Goal: Task Accomplishment & Management: Complete application form

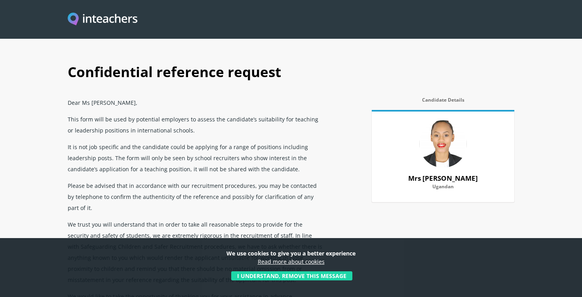
click at [297, 276] on button "I understand, remove this message" at bounding box center [291, 276] width 121 height 9
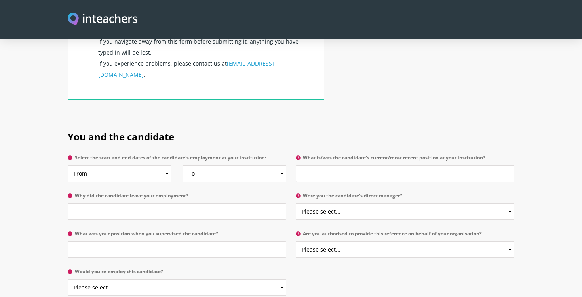
scroll to position [351, 0]
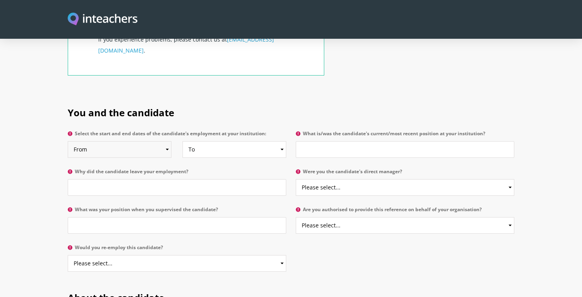
click at [167, 141] on select "From 2025 2024 2023 2022 2021 2020 2019 2018 2017 2016 2015 2014 2013 2012 2011…" at bounding box center [120, 149] width 104 height 17
select select "2023"
click at [280, 141] on select "To Currently 2025 2024 2023 2022 2021 2020 2019 2018 2017 2016 2015 2014 2013 2…" at bounding box center [235, 149] width 104 height 17
select select
click at [316, 141] on input "What is/was the candidate's current/most recent position at your institution?" at bounding box center [405, 149] width 219 height 17
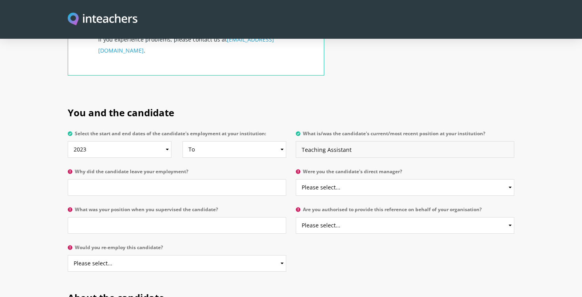
type input "Teaching Assistant"
click at [225, 179] on input "Why did the candidate leave your employment?" at bounding box center [177, 187] width 219 height 17
type input "N/A"
click at [511, 179] on select "Please select... Yes No" at bounding box center [405, 187] width 219 height 17
select select "Yes"
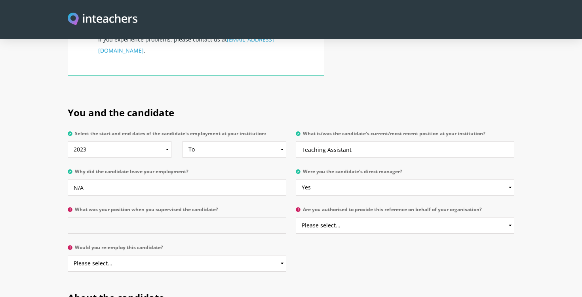
click at [241, 217] on input "What was your position when you supervised the candidate?" at bounding box center [177, 225] width 219 height 17
type input "Deputy Head Teacher"
click at [511, 217] on select "Please select... Yes No" at bounding box center [405, 225] width 219 height 17
click at [510, 217] on select "Please select... Yes No" at bounding box center [405, 225] width 219 height 17
select select "Yes"
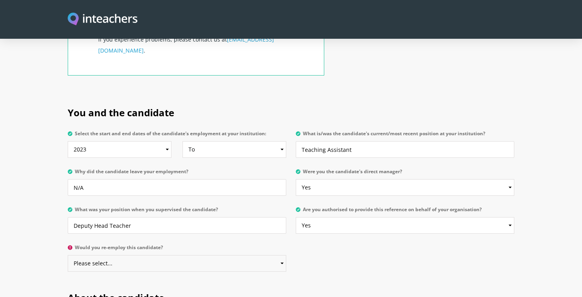
click at [282, 255] on select "Please select... Yes No" at bounding box center [177, 263] width 219 height 17
select select "Yes"
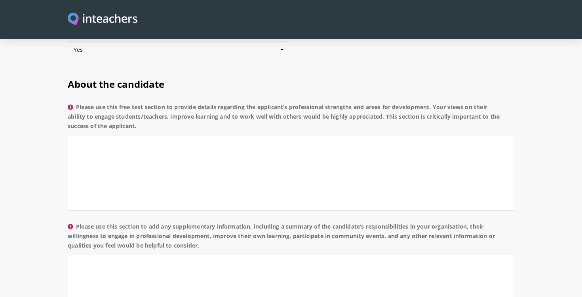
scroll to position [554, 0]
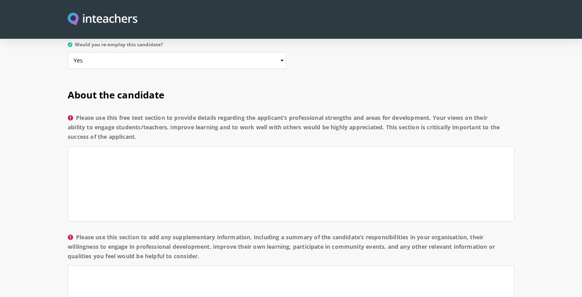
drag, startPoint x: 78, startPoint y: 95, endPoint x: 141, endPoint y: 118, distance: 66.3
click at [141, 118] on label "Please use this free text section to provide details regarding the applicant’s …" at bounding box center [291, 129] width 447 height 33
copy label "Please use this free text section to provide details regarding the applicant’s …"
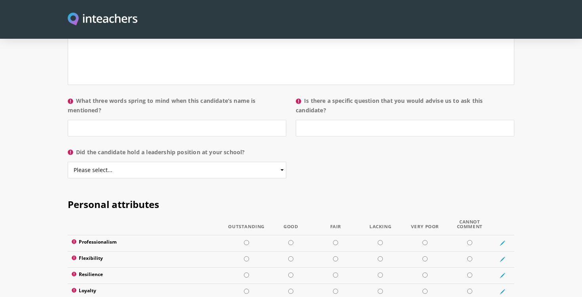
scroll to position [818, 0]
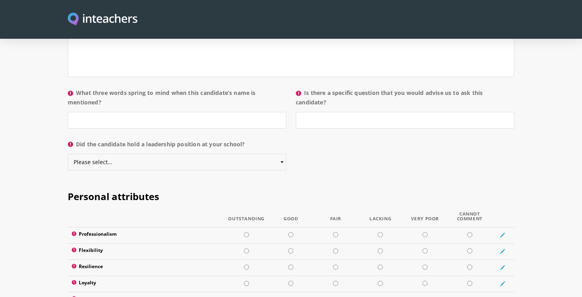
click at [283, 154] on select "Please select... Yes No" at bounding box center [177, 162] width 219 height 17
select select "No"
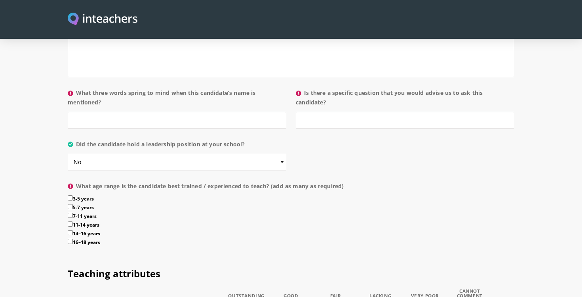
click at [70, 196] on input "3-5 years" at bounding box center [70, 198] width 5 height 5
checkbox input "true"
click at [70, 204] on input "5-7 years" at bounding box center [70, 206] width 5 height 5
checkbox input "true"
click at [70, 213] on input "7-11 years" at bounding box center [70, 215] width 5 height 5
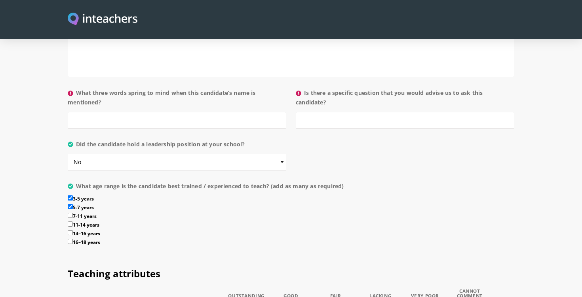
checkbox input "true"
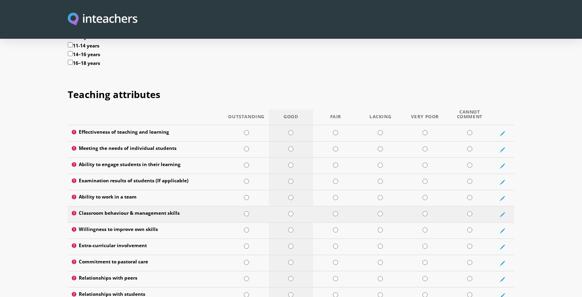
scroll to position [1000, 0]
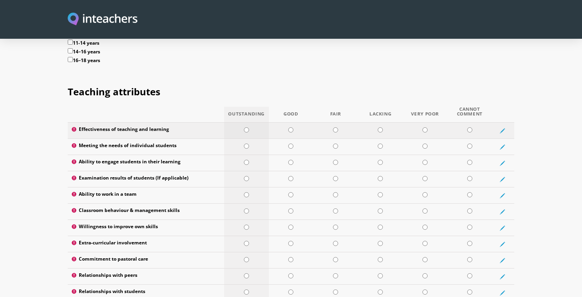
click at [246, 128] on input "radio" at bounding box center [246, 130] width 5 height 5
radio input "true"
click at [248, 144] on input "radio" at bounding box center [246, 146] width 5 height 5
radio input "true"
click at [247, 160] on input "radio" at bounding box center [246, 162] width 5 height 5
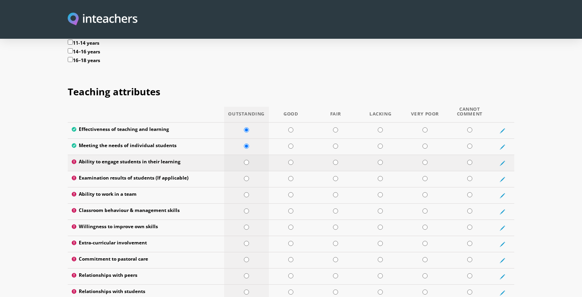
radio input "true"
click at [470, 176] on input "radio" at bounding box center [469, 178] width 5 height 5
radio input "true"
click at [247, 192] on input "radio" at bounding box center [246, 194] width 5 height 5
radio input "true"
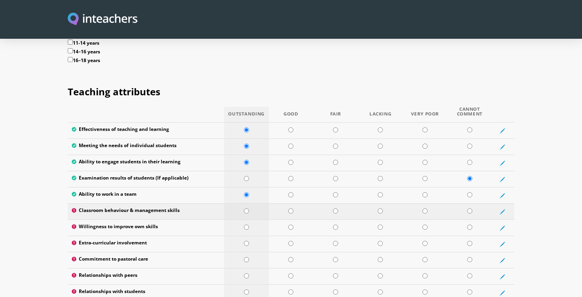
click at [247, 209] on input "radio" at bounding box center [246, 211] width 5 height 5
radio input "true"
click at [247, 225] on input "radio" at bounding box center [246, 227] width 5 height 5
radio input "true"
click at [292, 241] on input "radio" at bounding box center [290, 243] width 5 height 5
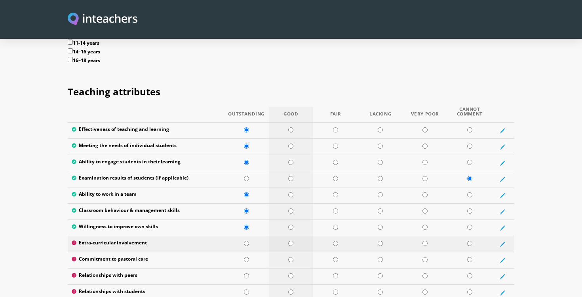
radio input "true"
click at [248, 257] on input "radio" at bounding box center [246, 259] width 5 height 5
radio input "true"
click at [248, 274] on input "radio" at bounding box center [246, 276] width 5 height 5
radio input "true"
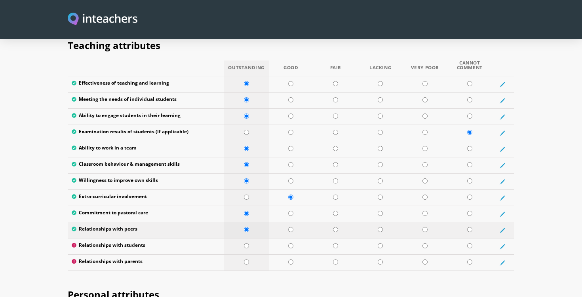
scroll to position [1061, 0]
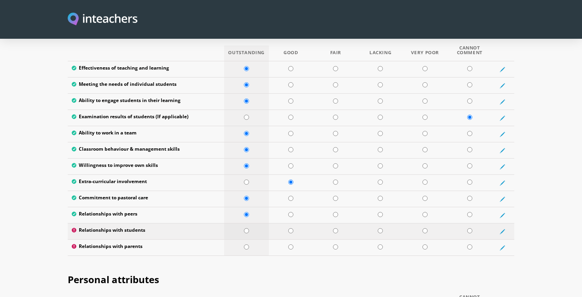
click at [245, 229] on input "radio" at bounding box center [246, 231] width 5 height 5
radio input "true"
click at [247, 245] on input "radio" at bounding box center [246, 247] width 5 height 5
radio input "true"
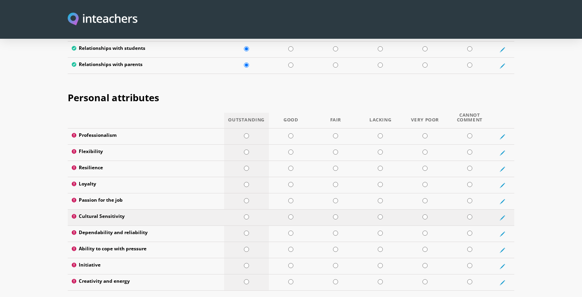
scroll to position [1269, 0]
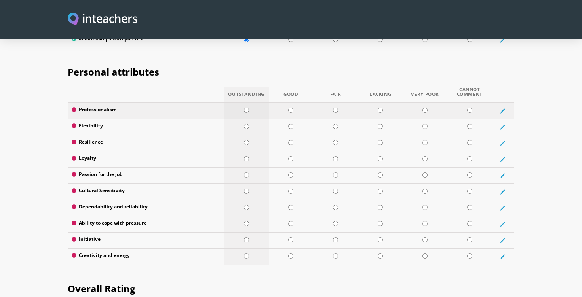
click at [245, 108] on input "radio" at bounding box center [246, 110] width 5 height 5
radio input "true"
click at [247, 124] on input "radio" at bounding box center [246, 126] width 5 height 5
radio input "true"
click at [247, 140] on input "radio" at bounding box center [246, 142] width 5 height 5
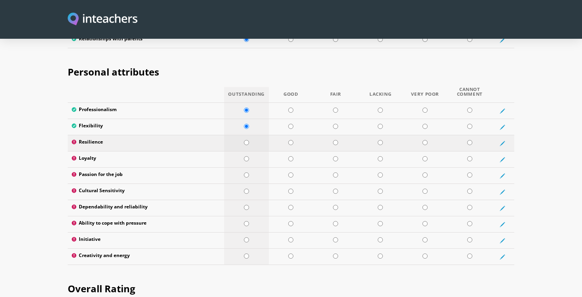
radio input "true"
click at [246, 156] on input "radio" at bounding box center [246, 158] width 5 height 5
radio input "true"
click at [247, 173] on input "radio" at bounding box center [246, 175] width 5 height 5
radio input "true"
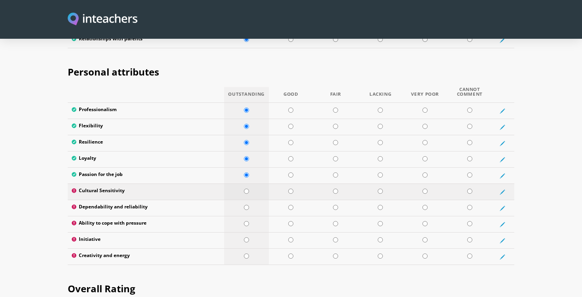
click at [246, 189] on input "radio" at bounding box center [246, 191] width 5 height 5
radio input "true"
click at [246, 205] on input "radio" at bounding box center [246, 207] width 5 height 5
radio input "true"
click at [247, 221] on input "radio" at bounding box center [246, 223] width 5 height 5
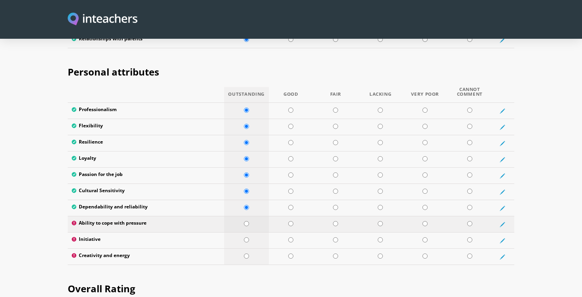
radio input "true"
click at [248, 238] on input "radio" at bounding box center [246, 240] width 5 height 5
radio input "true"
click at [291, 254] on input "radio" at bounding box center [290, 256] width 5 height 5
radio input "true"
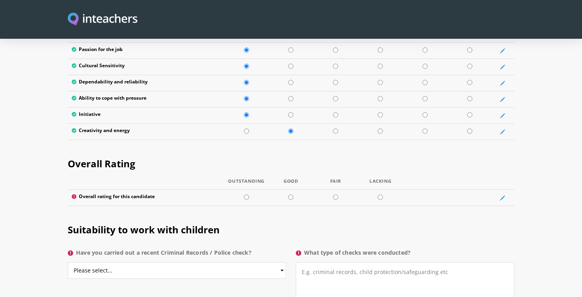
scroll to position [1419, 0]
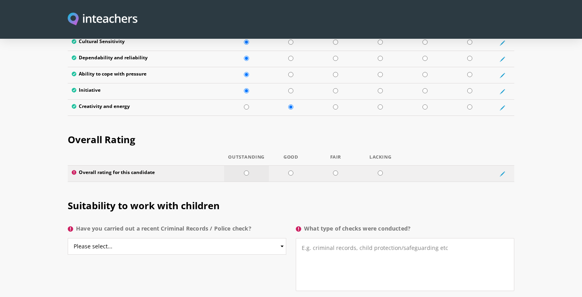
click at [246, 171] on input "radio" at bounding box center [246, 173] width 5 height 5
radio input "true"
click at [252, 236] on p "Have you carried out a recent Criminal Records / Police check? Please select...…" at bounding box center [179, 242] width 223 height 42
click at [282, 238] on select "Please select... Yes No Do not know" at bounding box center [177, 246] width 219 height 17
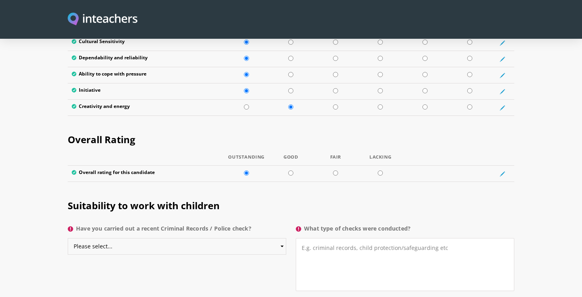
select select "Yes"
click at [322, 238] on textarea "What type of checks were conducted?" at bounding box center [405, 264] width 219 height 53
click at [353, 238] on textarea "International Safegurding Checks" at bounding box center [405, 264] width 219 height 53
click at [420, 238] on textarea "International Safeguarding Checks" at bounding box center [405, 264] width 219 height 53
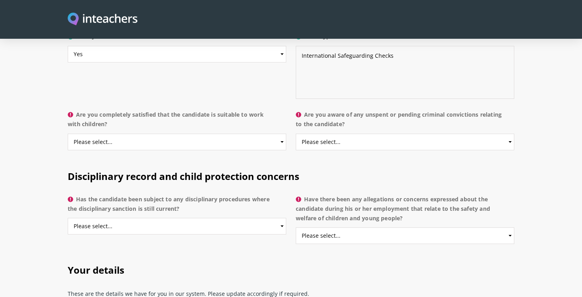
scroll to position [1613, 0]
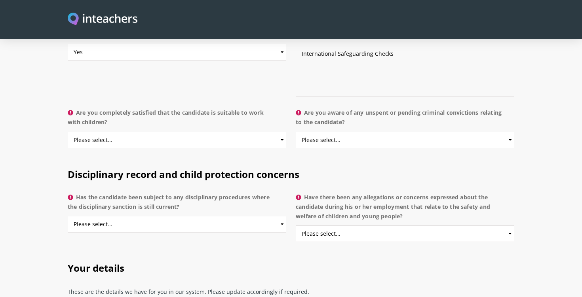
type textarea "International Safeguarding Checks"
click at [282, 132] on select "Please select... Yes No Do not know" at bounding box center [177, 140] width 219 height 17
select select "Yes"
click at [511, 132] on select "Please select... Yes No Do not know" at bounding box center [405, 140] width 219 height 17
select select "No"
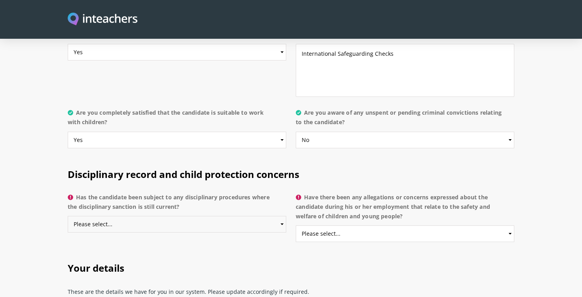
click at [282, 216] on select "Please select... Yes No Do not know" at bounding box center [177, 224] width 219 height 17
select select "No"
click at [510, 226] on select "Please select... Yes No Do not know" at bounding box center [405, 234] width 219 height 17
select select "No"
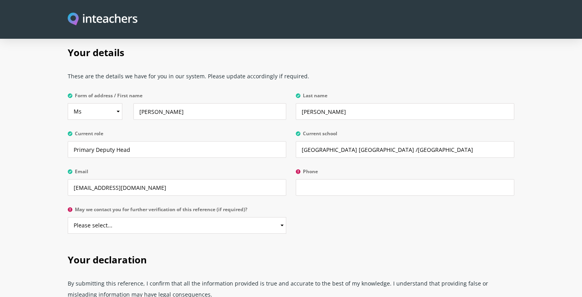
scroll to position [1829, 0]
click at [283, 218] on select "Please select... Yes No" at bounding box center [177, 226] width 219 height 17
select select "Yes"
click at [349, 180] on input "Phone" at bounding box center [405, 188] width 219 height 17
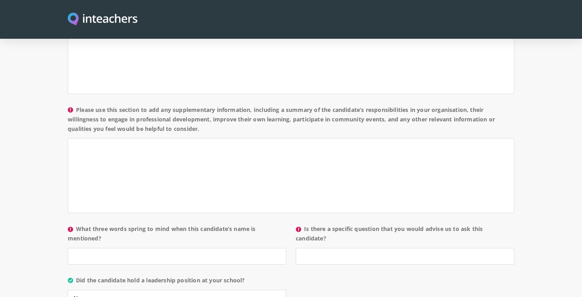
scroll to position [684, 0]
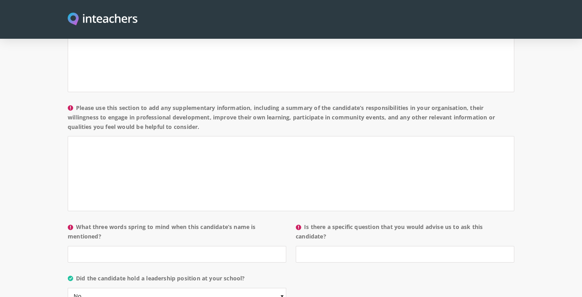
type input "0593174583"
click at [332, 246] on input "Is there a specific question that you would advise us to ask this candidate?" at bounding box center [405, 254] width 219 height 17
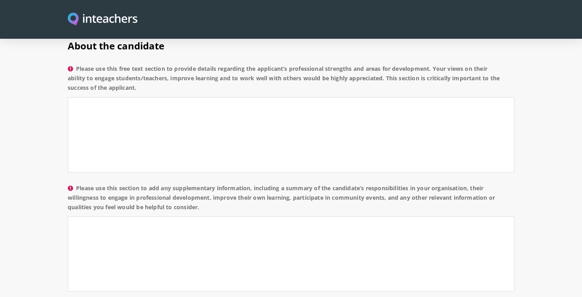
scroll to position [575, 0]
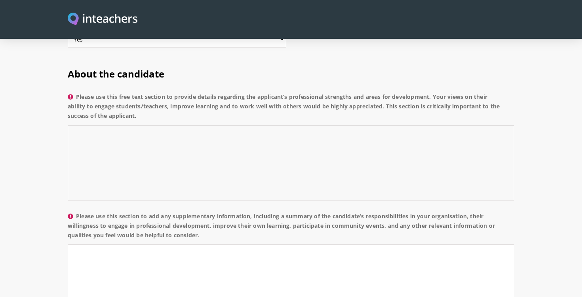
click at [286, 126] on textarea "Please use this free text section to provide details regarding the applicant’s …" at bounding box center [291, 163] width 447 height 75
click at [101, 126] on textarea "Please use this free text section to provide details regarding the applicant’s …" at bounding box center [291, 163] width 447 height 75
paste textarea "has demonstrated excellent strengths in supporting both pupils and teaching sta…"
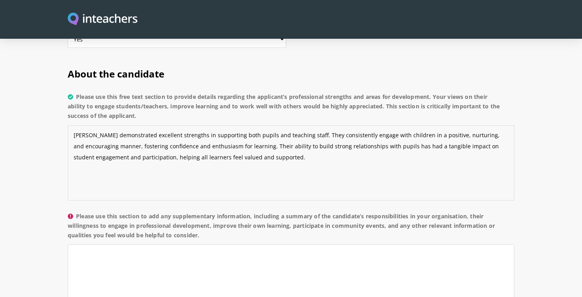
click at [88, 126] on textarea "[PERSON_NAME] demonstrated excellent strengths in supporting both pupils and te…" at bounding box center [291, 163] width 447 height 75
click at [286, 135] on textarea "[PERSON_NAME] has demonstrated excellent strengths in supporting both pupils an…" at bounding box center [291, 163] width 447 height 75
paste textarea "works collaboratively with teachers and other staff, contributing effectively t…"
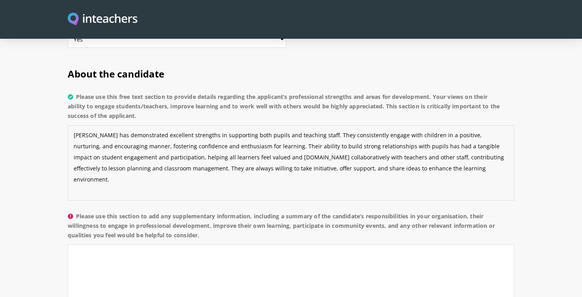
click at [275, 136] on textarea "[PERSON_NAME] has demonstrated excellent strengths in supporting both pupils an…" at bounding box center [291, 163] width 447 height 75
click at [463, 149] on textarea "[PERSON_NAME] has demonstrated excellent strengths in supporting both pupils an…" at bounding box center [291, 163] width 447 height 75
paste textarea "s a dedicated, reliable, and highly valued member of the classroom team, and I …"
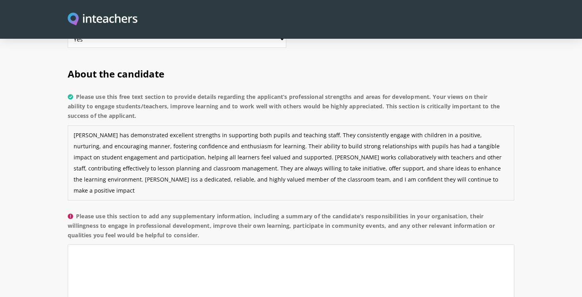
click at [479, 148] on textarea "[PERSON_NAME] has demonstrated excellent strengths in supporting both pupils an…" at bounding box center [291, 163] width 447 height 75
click at [316, 126] on textarea "[PERSON_NAME] has demonstrated excellent strengths in supporting both pupils an…" at bounding box center [291, 163] width 447 height 75
type textarea "[PERSON_NAME] has demonstrated excellent strengths in supporting both pupils an…"
click at [173, 245] on textarea "Please use this section to add any supplementary information, including a summa…" at bounding box center [291, 282] width 447 height 75
paste textarea "Their primary responsibilities have included supporting classroom teaching, ass…"
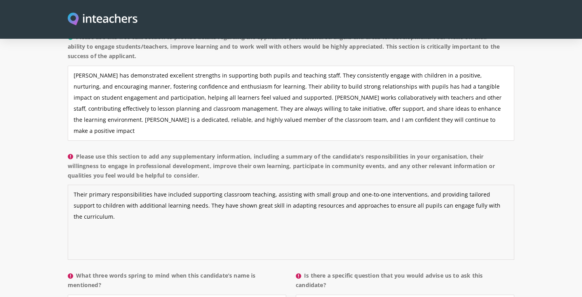
scroll to position [638, 0]
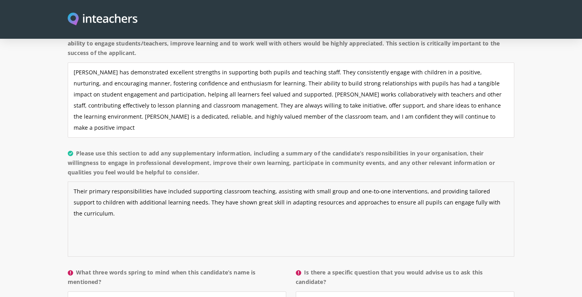
paste textarea "[Name] is proactive in their professional development, regularly taking part in…"
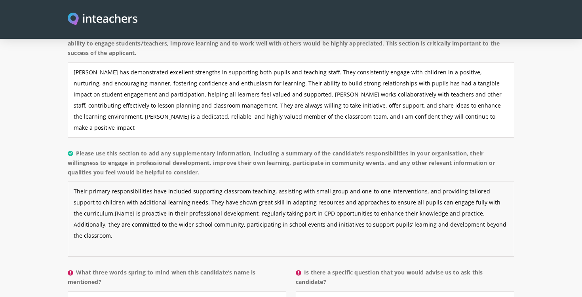
click at [93, 193] on textarea "Their primary responsibilities have included supporting classroom teaching, ass…" at bounding box center [291, 219] width 447 height 75
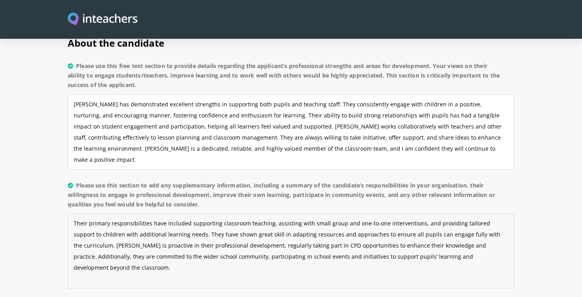
scroll to position [595, 0]
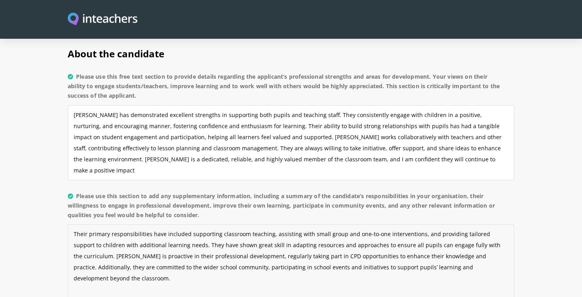
type textarea "Their primary responsibilities have included supporting classroom teaching, ass…"
click at [316, 105] on textarea "[PERSON_NAME] has demonstrated excellent strengths in supporting both pupils an…" at bounding box center [291, 142] width 447 height 75
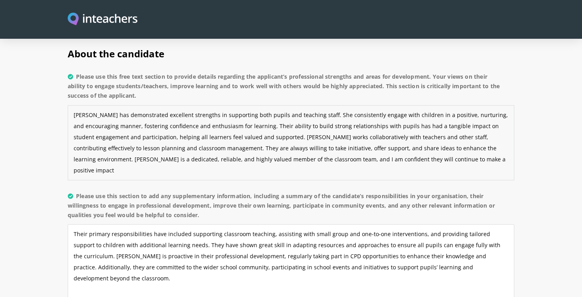
click at [366, 105] on textarea "[PERSON_NAME] has demonstrated excellent strengths in supporting both pupils an…" at bounding box center [291, 142] width 447 height 75
click at [274, 105] on textarea "[PERSON_NAME] has demonstrated excellent strengths in supporting both pupils an…" at bounding box center [291, 142] width 447 height 75
click at [196, 128] on textarea "[PERSON_NAME] has demonstrated excellent strengths in supporting both pupils an…" at bounding box center [291, 142] width 447 height 75
drag, startPoint x: 334, startPoint y: 149, endPoint x: 288, endPoint y: 141, distance: 46.8
click at [288, 141] on textarea "[PERSON_NAME] has demonstrated excellent strengths in supporting both pupils an…" at bounding box center [291, 142] width 447 height 75
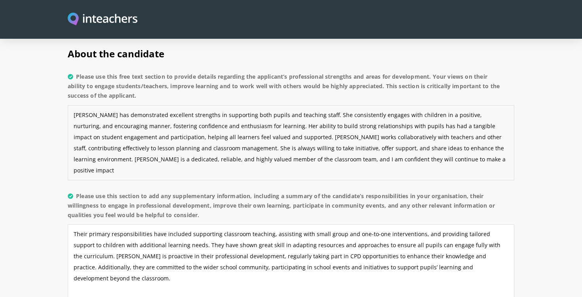
click at [288, 141] on textarea "[PERSON_NAME] has demonstrated excellent strengths in supporting both pupils an…" at bounding box center [291, 142] width 447 height 75
click at [340, 138] on textarea "[PERSON_NAME] has demonstrated excellent strengths in supporting both pupils an…" at bounding box center [291, 142] width 447 height 75
click at [326, 139] on textarea "[PERSON_NAME] has demonstrated excellent strengths in supporting both pupils an…" at bounding box center [291, 142] width 447 height 75
click at [371, 141] on textarea "[PERSON_NAME] has demonstrated excellent strengths in supporting both pupils an…" at bounding box center [291, 142] width 447 height 75
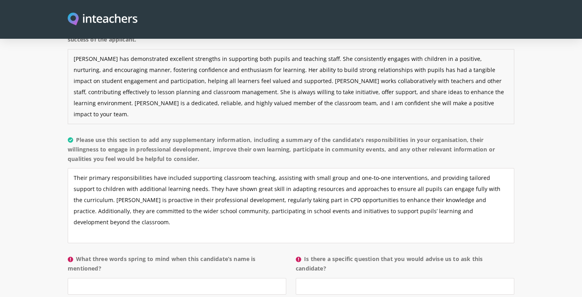
scroll to position [664, 0]
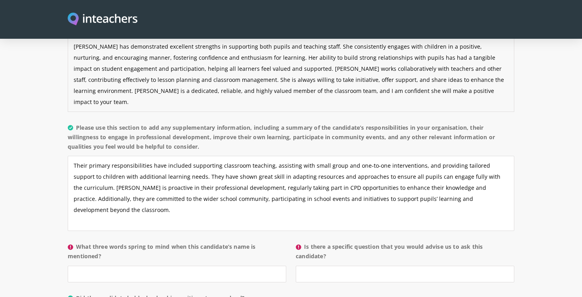
type textarea "[PERSON_NAME] has demonstrated excellent strengths in supporting both pupils an…"
click at [87, 156] on textarea "Their primary responsibilities have included supporting classroom teaching, ass…" at bounding box center [291, 193] width 447 height 75
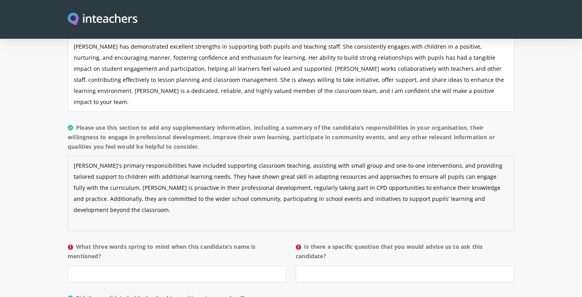
click at [189, 156] on textarea "[PERSON_NAME]'s primary responsibilities have included supporting classroom tea…" at bounding box center [291, 193] width 447 height 75
click at [203, 156] on textarea "[PERSON_NAME]'s primary responsibilities have included supporting classroom tea…" at bounding box center [291, 193] width 447 height 75
click at [118, 166] on textarea "[PERSON_NAME]'s primary responsibilities have included supporting classroom tea…" at bounding box center [291, 193] width 447 height 75
click at [336, 166] on textarea "[PERSON_NAME]'s primary responsibilities have included supporting classroom tea…" at bounding box center [291, 193] width 447 height 75
click at [444, 167] on textarea "[PERSON_NAME]'s primary responsibilities have included supporting classroom tea…" at bounding box center [291, 193] width 447 height 75
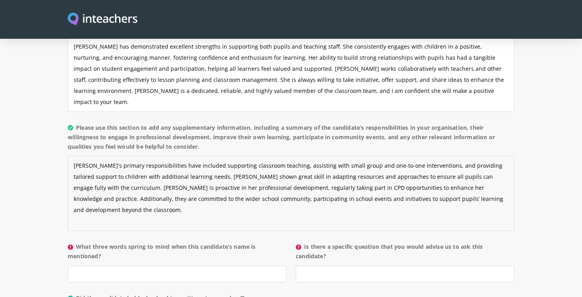
click at [453, 166] on textarea "[PERSON_NAME]'s primary responsibilities have included supporting classroom tea…" at bounding box center [291, 193] width 447 height 75
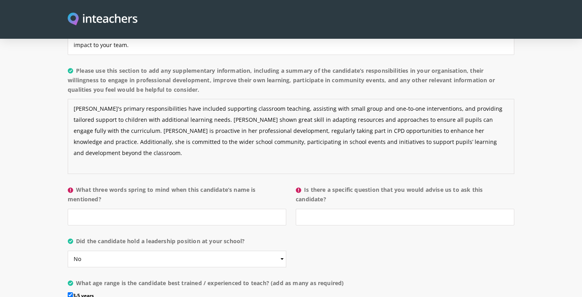
scroll to position [751, 0]
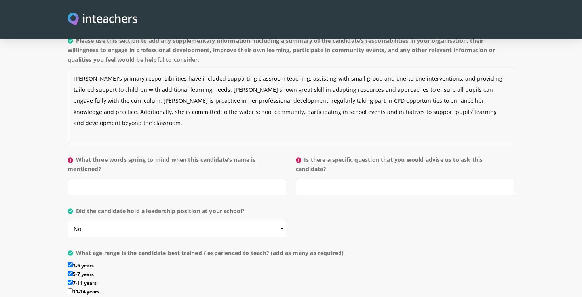
type textarea "[PERSON_NAME]'s primary responsibilities have included supporting classroom tea…"
click at [115, 179] on input "What three words spring to mind when this candidate’s name is mentioned?" at bounding box center [177, 187] width 219 height 17
type input "Focussed, dedicated, enthusiastic"
click at [310, 179] on input "Is there a specific question that you would advise us to ask this candidate?" at bounding box center [405, 187] width 219 height 17
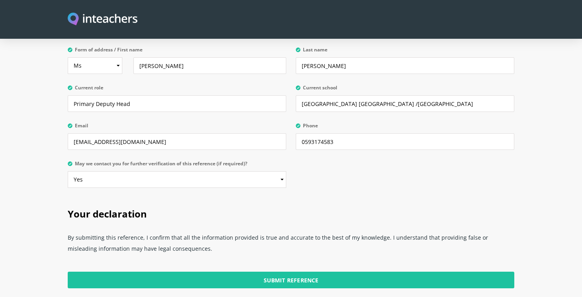
scroll to position [1906, 0]
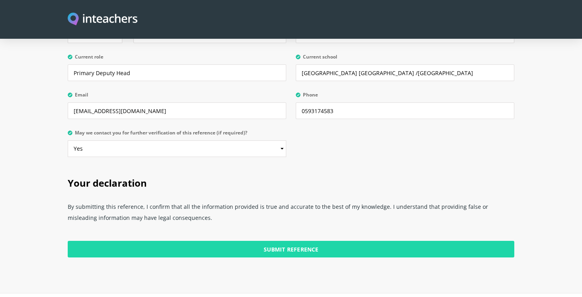
type input "no"
click at [310, 241] on input "Submit Reference" at bounding box center [291, 249] width 447 height 17
